Goal: Task Accomplishment & Management: Use online tool/utility

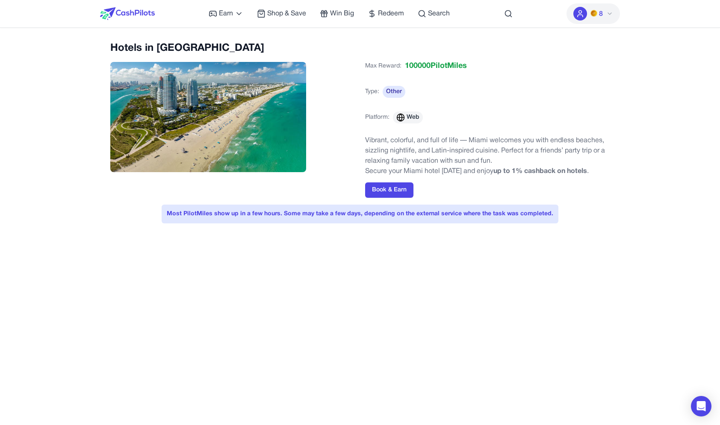
click at [173, 38] on div "Earn Play Games Enjoy fun games and earn Try New App Test new app for rewards T…" at bounding box center [360, 346] width 720 height 692
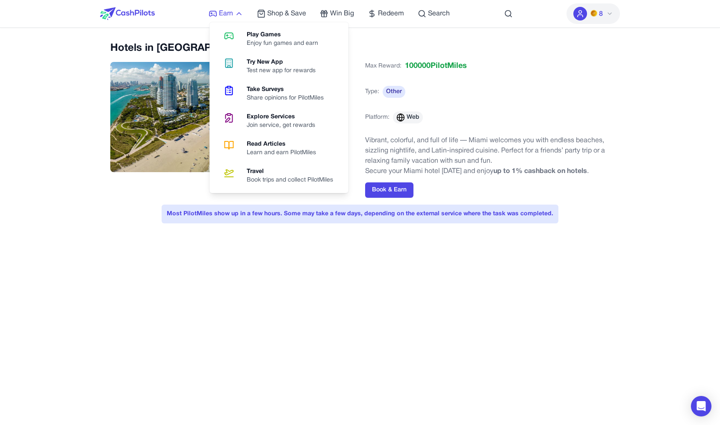
click at [229, 17] on span "Earn" at bounding box center [226, 14] width 14 height 10
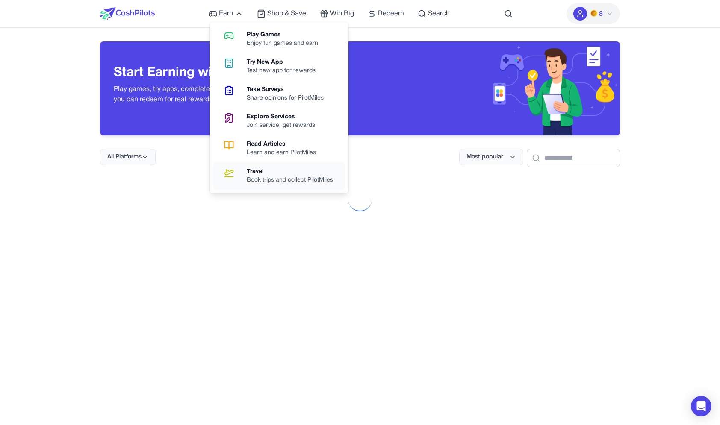
click at [271, 170] on div "Travel" at bounding box center [293, 172] width 93 height 9
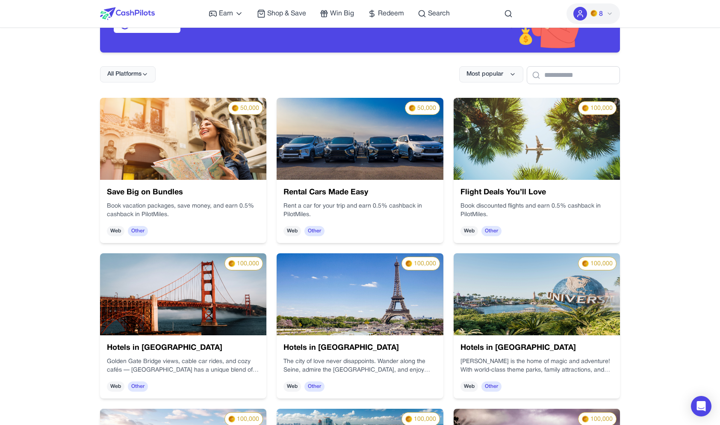
scroll to position [84, 0]
